Goal: Task Accomplishment & Management: Use online tool/utility

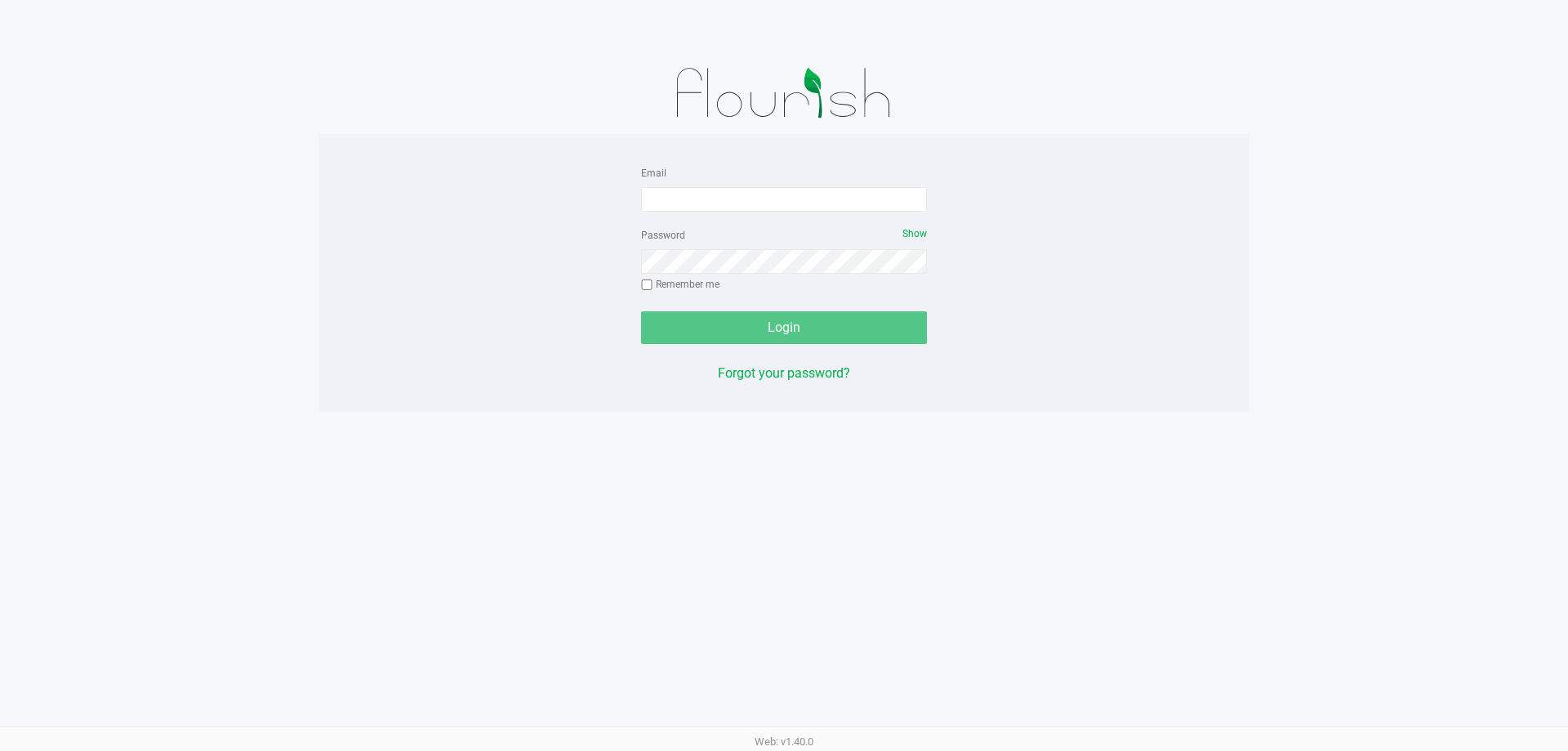
click at [691, 204] on input "Email" at bounding box center [784, 199] width 285 height 25
type input "[EMAIL_ADDRESS][DOMAIN_NAME]"
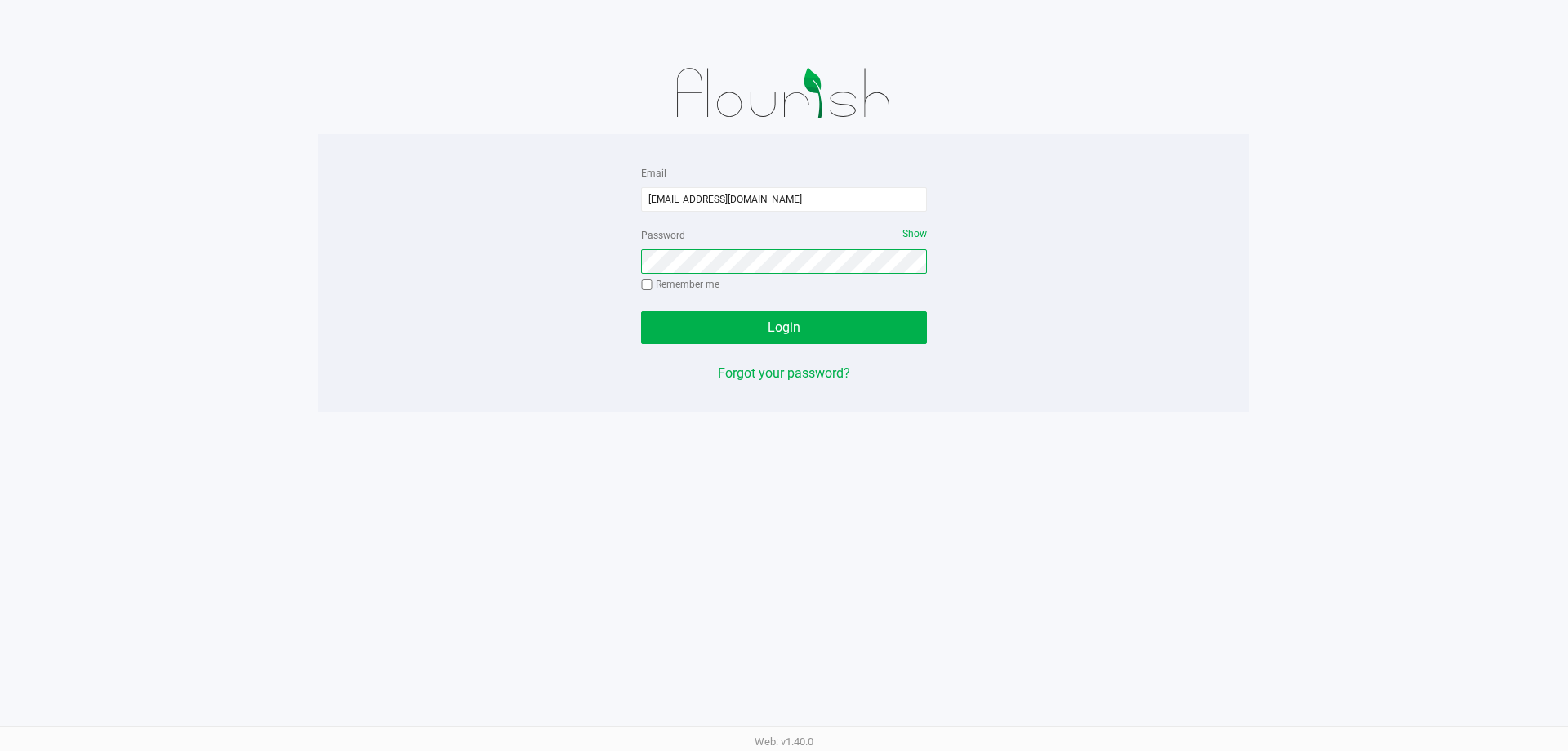
click at [641, 311] on button "Login" at bounding box center [784, 328] width 285 height 33
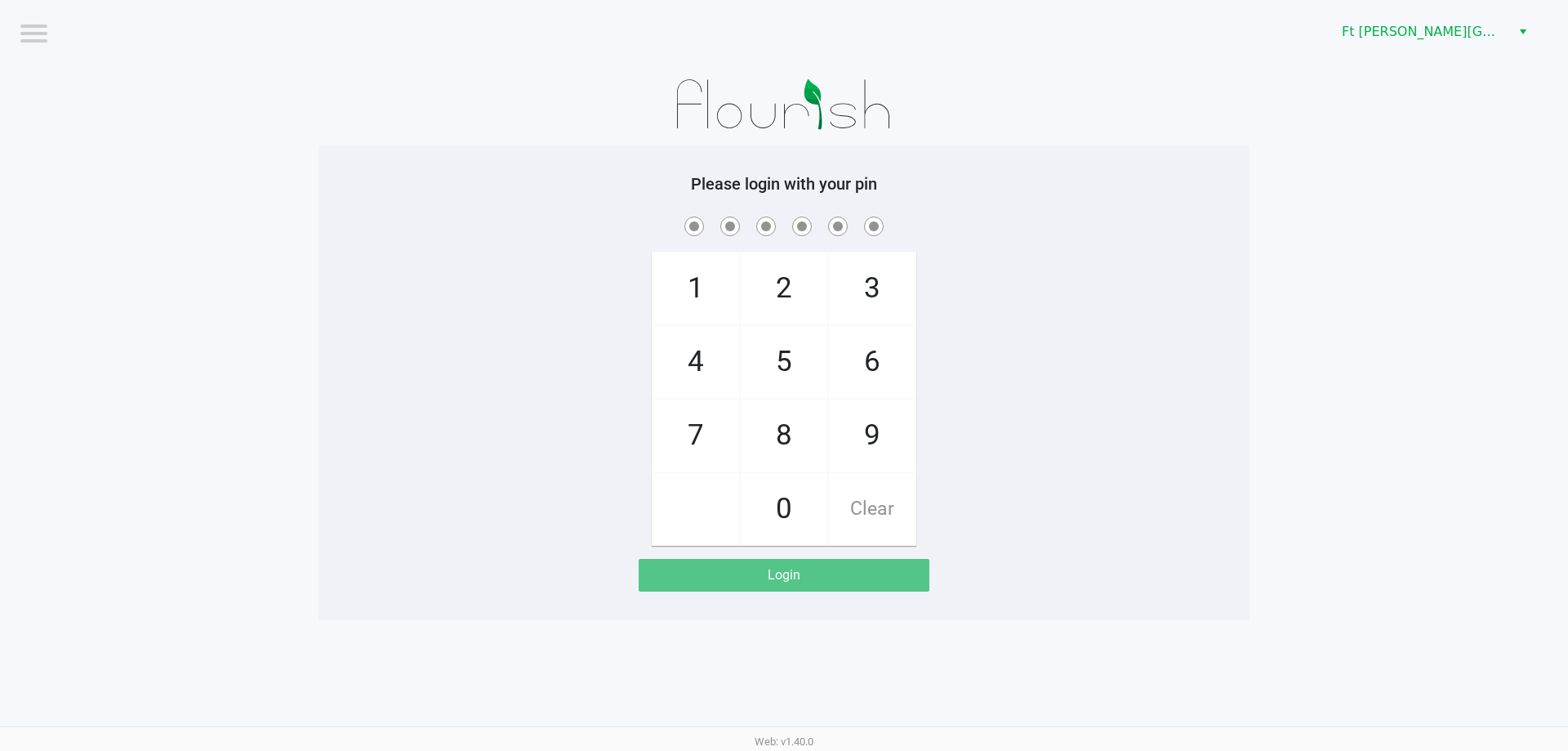
click at [1346, 343] on app-pos-login-wrapper "Logout Ft [PERSON_NAME][GEOGRAPHIC_DATA] WC Please login with your pin 1 4 7 2 …" at bounding box center [784, 309] width 1568 height 620
checkbox input "true"
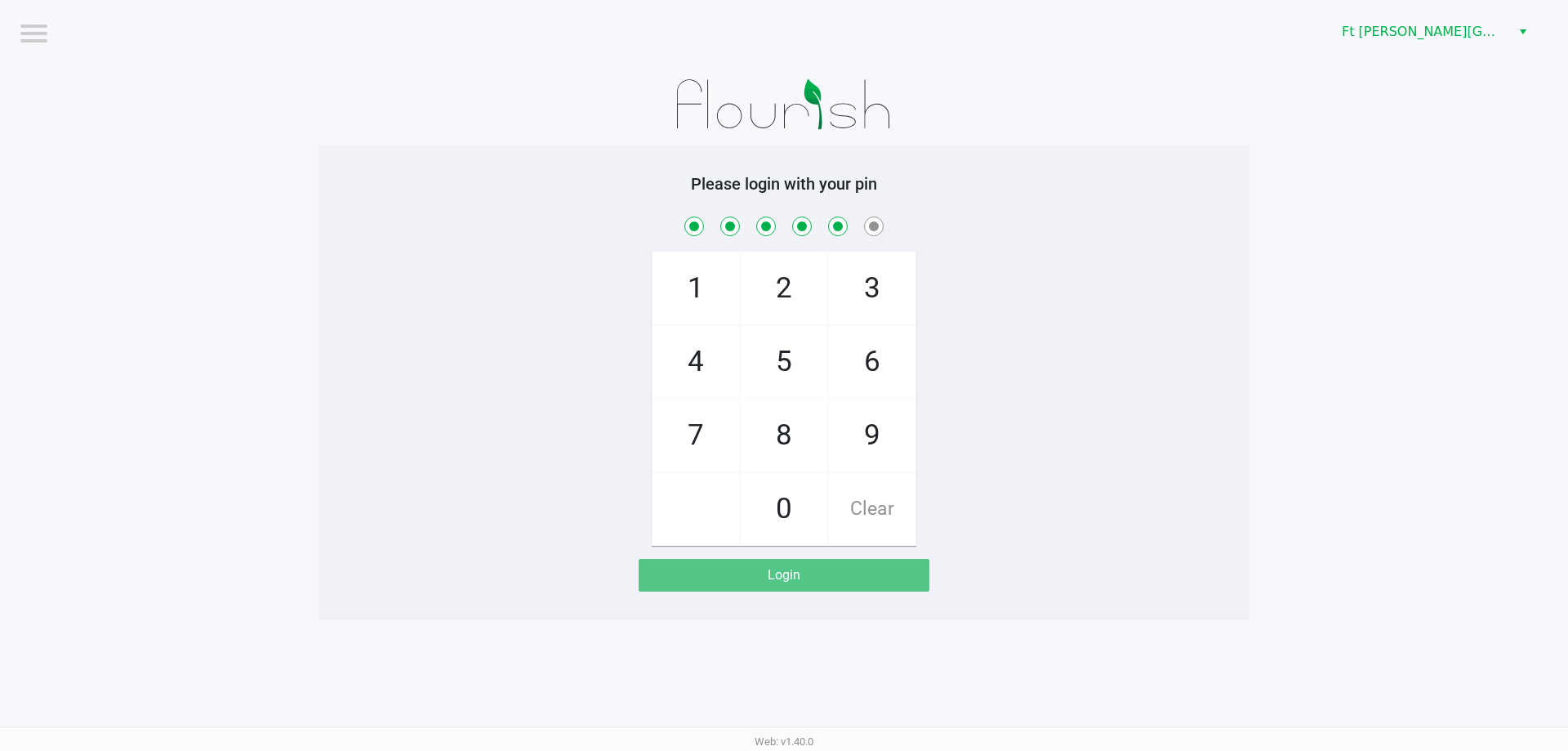
checkbox input "true"
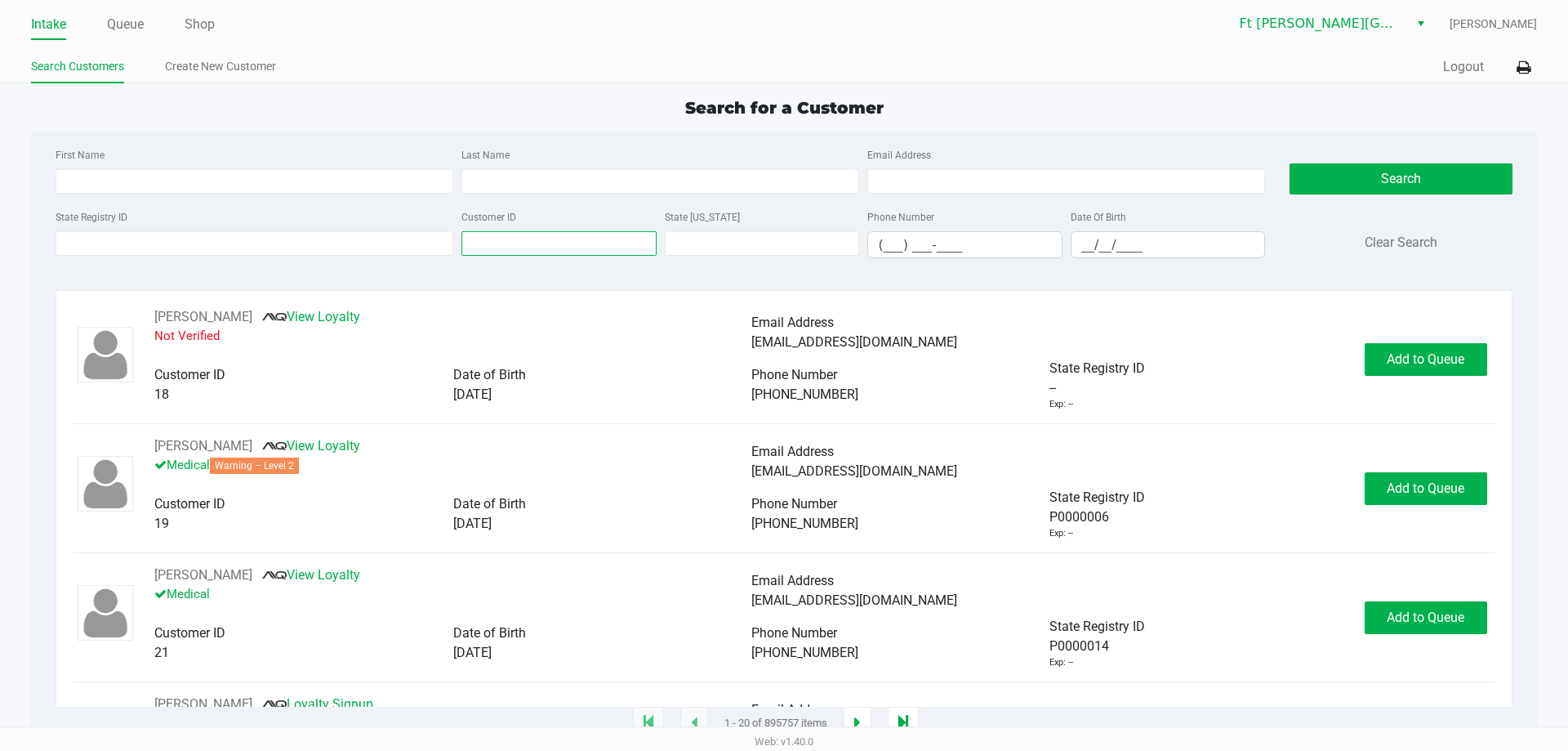
click at [551, 250] on input "Customer ID" at bounding box center [559, 243] width 195 height 25
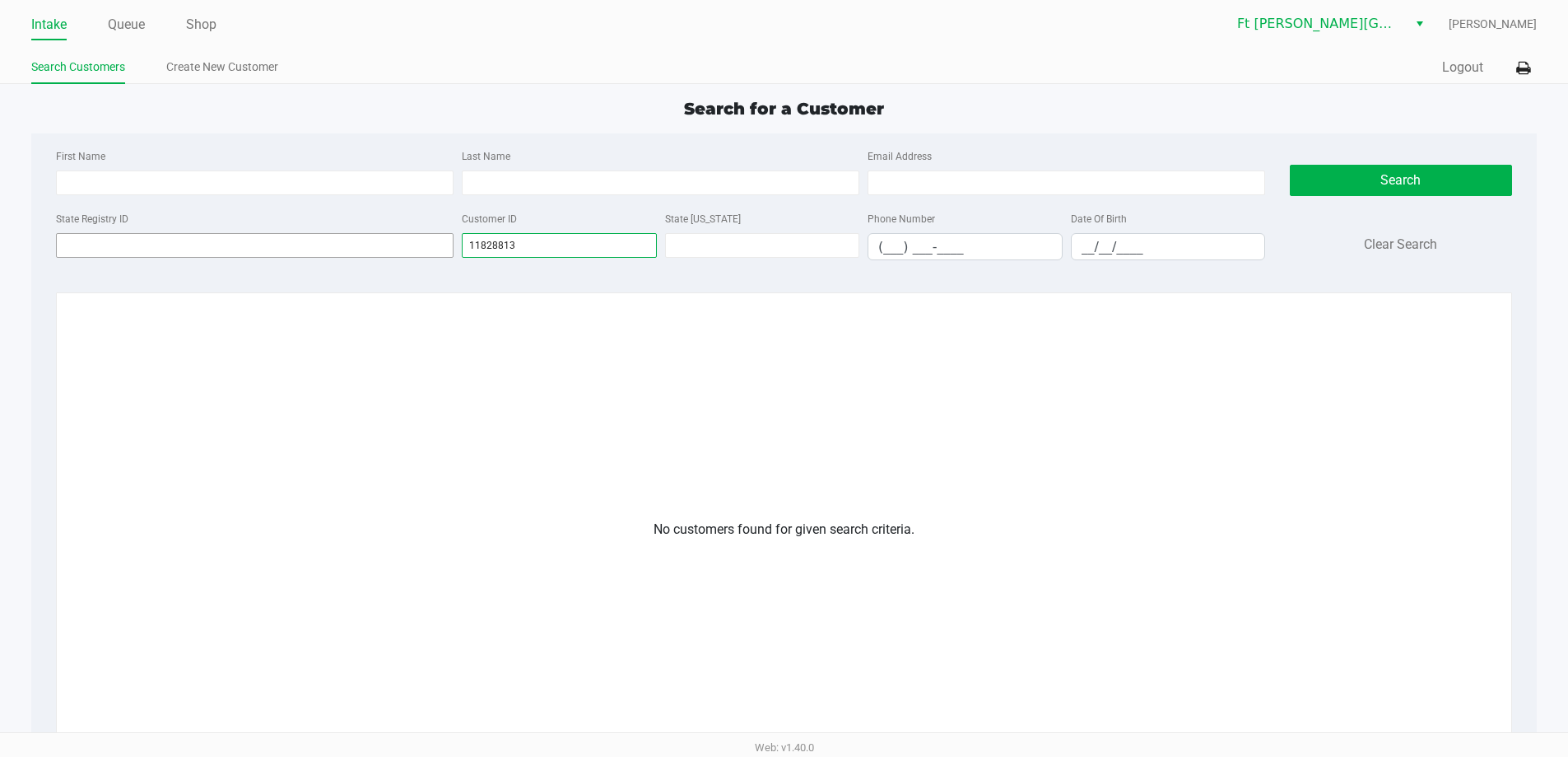
drag, startPoint x: 250, startPoint y: 255, endPoint x: 161, endPoint y: 253, distance: 89.0
click at [161, 253] on div "State Registry ID Customer ID 11828813 State [US_STATE] Phone Number (___) ___-…" at bounding box center [661, 241] width 1217 height 65
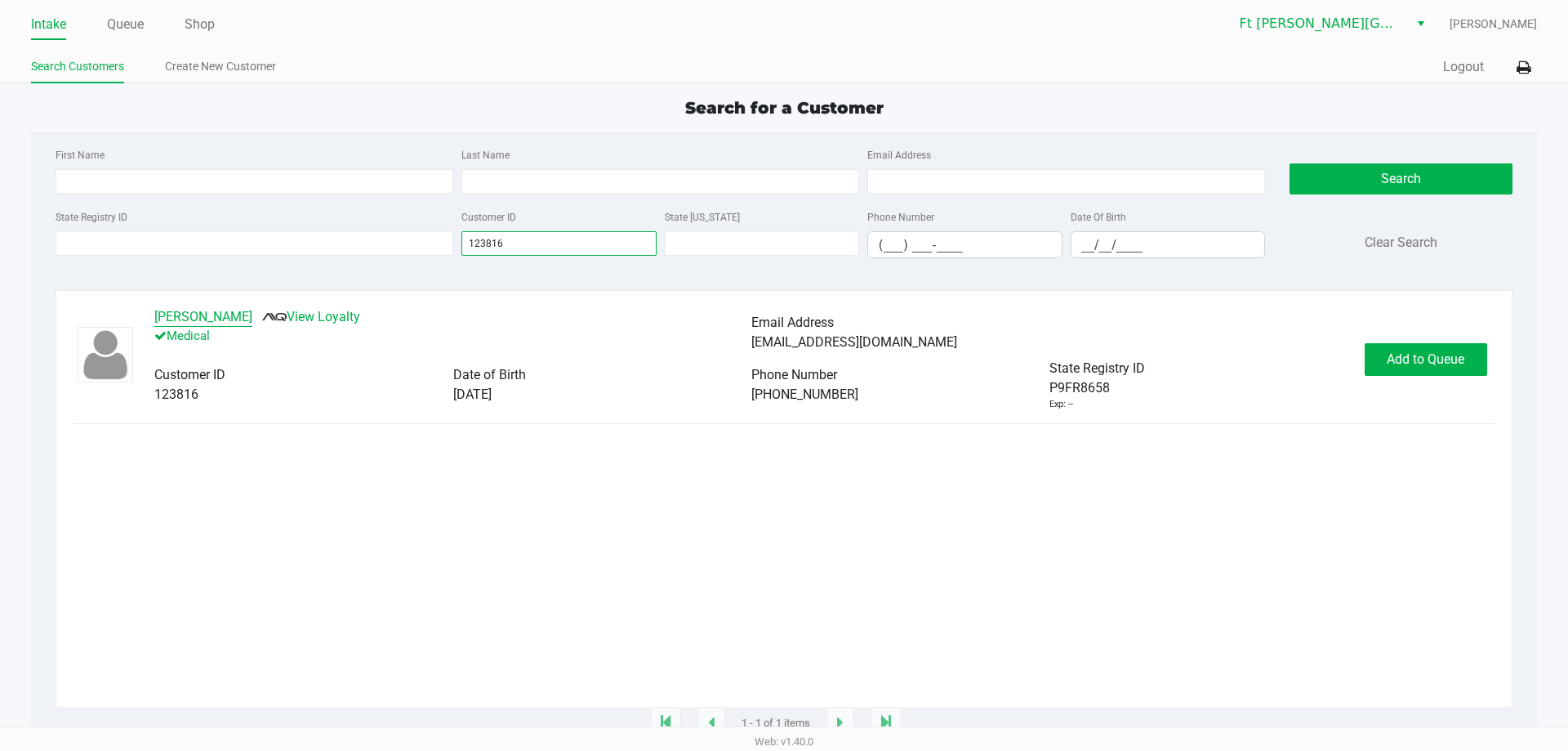
type input "123816"
click at [190, 315] on button "[PERSON_NAME]" at bounding box center [203, 317] width 98 height 19
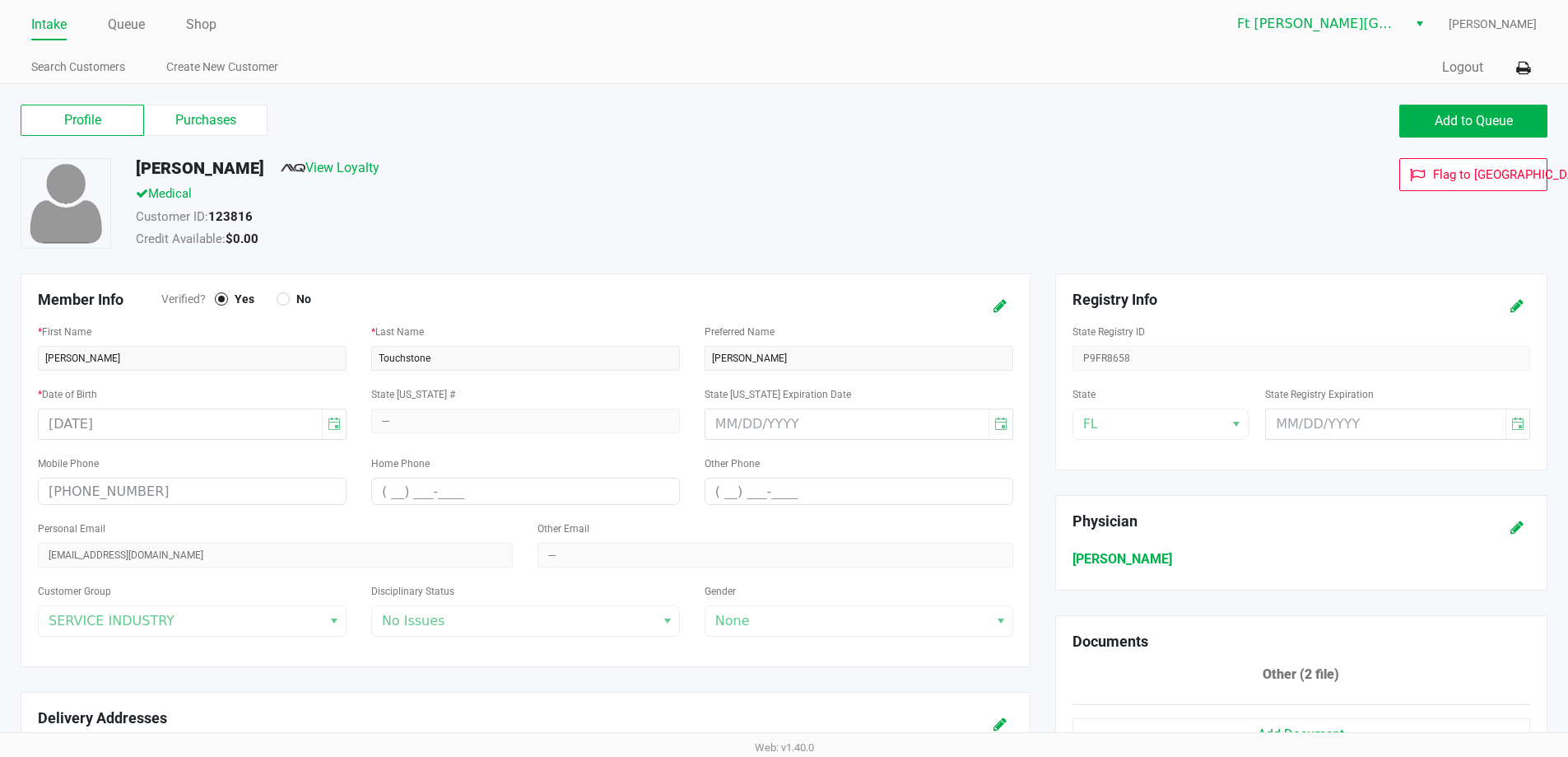
click at [183, 103] on div "Profile Purchases Add to Queue" at bounding box center [784, 130] width 1552 height 57
click at [155, 117] on label "Purchases" at bounding box center [205, 120] width 123 height 31
click at [0, 0] on 1 "Purchases" at bounding box center [0, 0] width 0 height 0
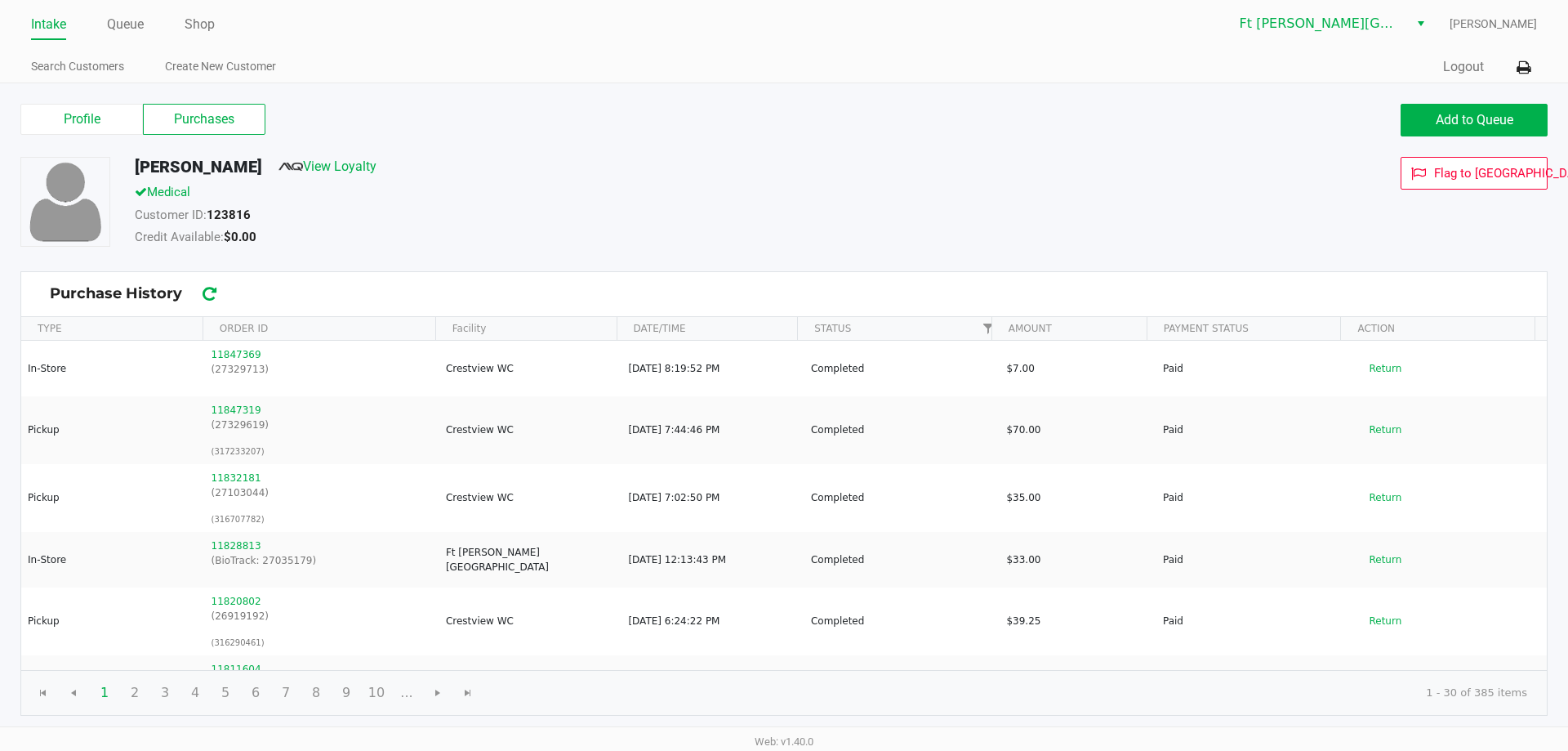
click at [65, 22] on link "Intake" at bounding box center [49, 24] width 35 height 23
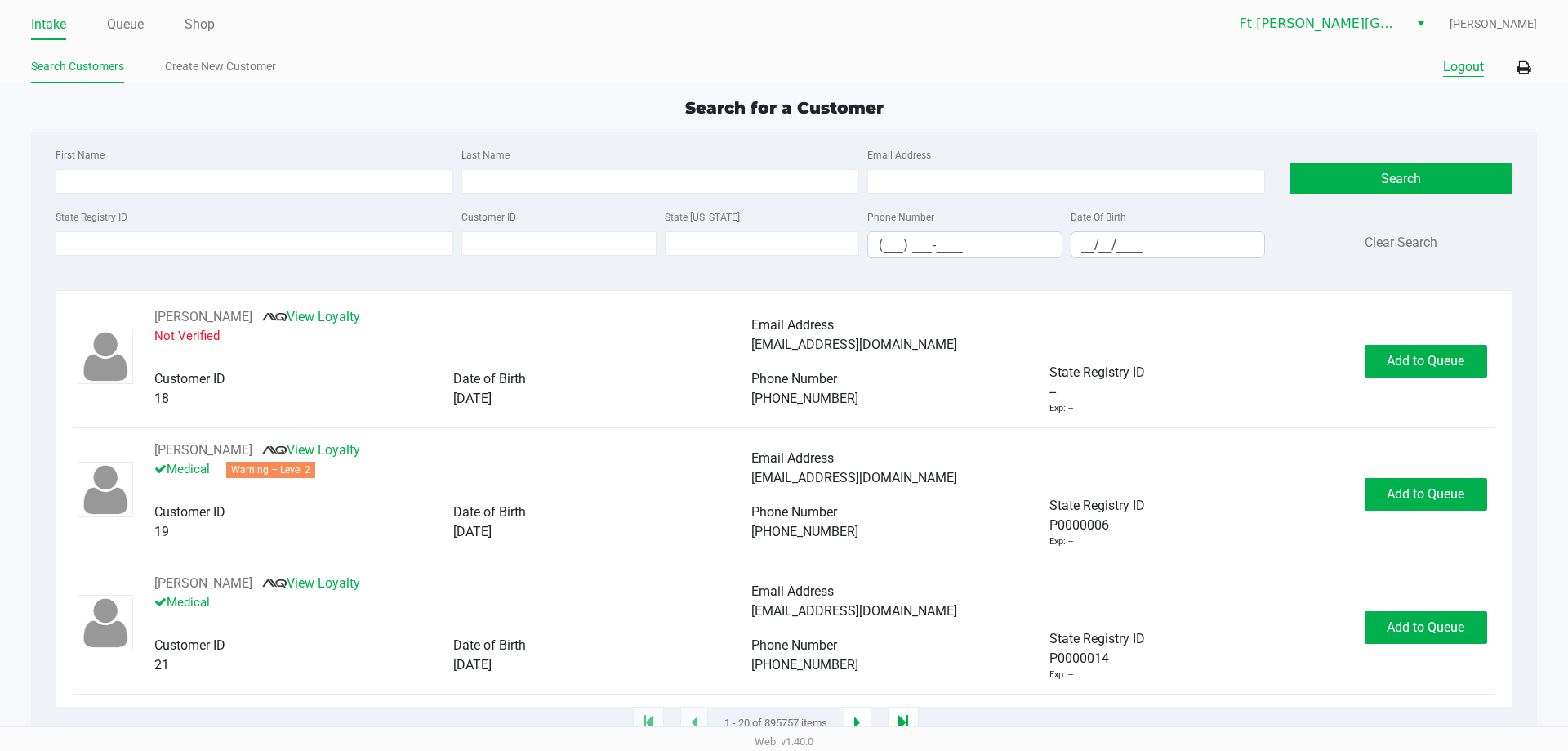
click at [1473, 65] on button "Logout" at bounding box center [1463, 66] width 40 height 19
